Goal: Information Seeking & Learning: Learn about a topic

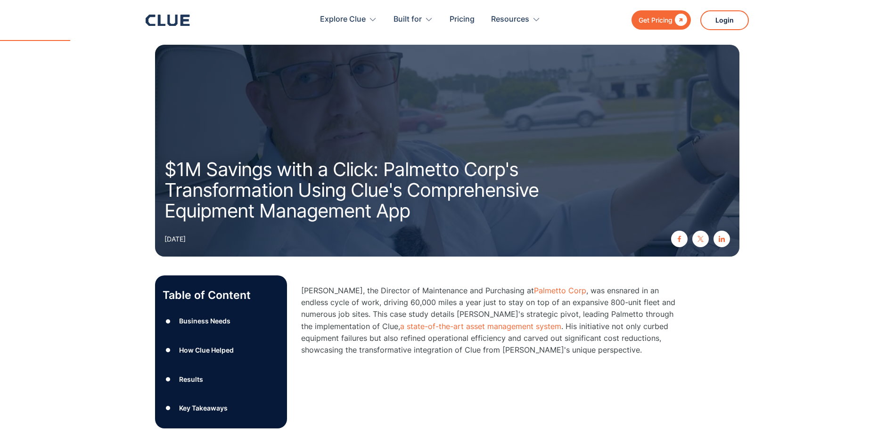
drag, startPoint x: 0, startPoint y: 0, endPoint x: 770, endPoint y: 153, distance: 785.2
click at [770, 153] on section "$1M Savings with a Click: Palmetto Corp's Transformation Using Clue's Comprehen…" at bounding box center [447, 133] width 894 height 266
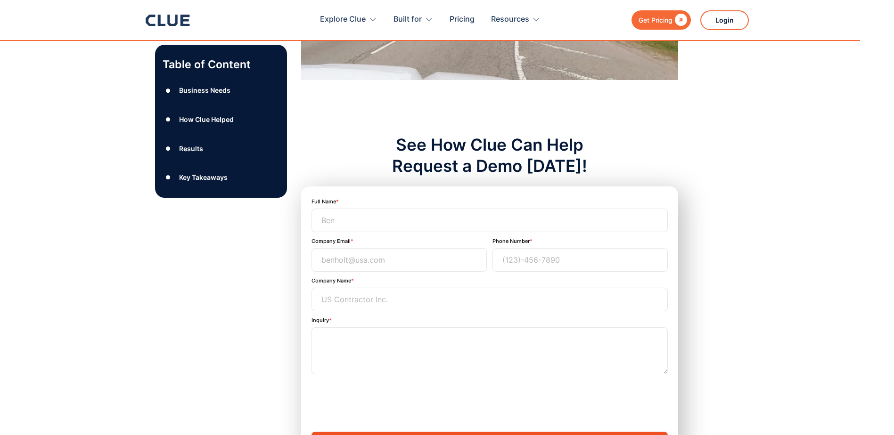
scroll to position [2074, 0]
